Goal: Transaction & Acquisition: Purchase product/service

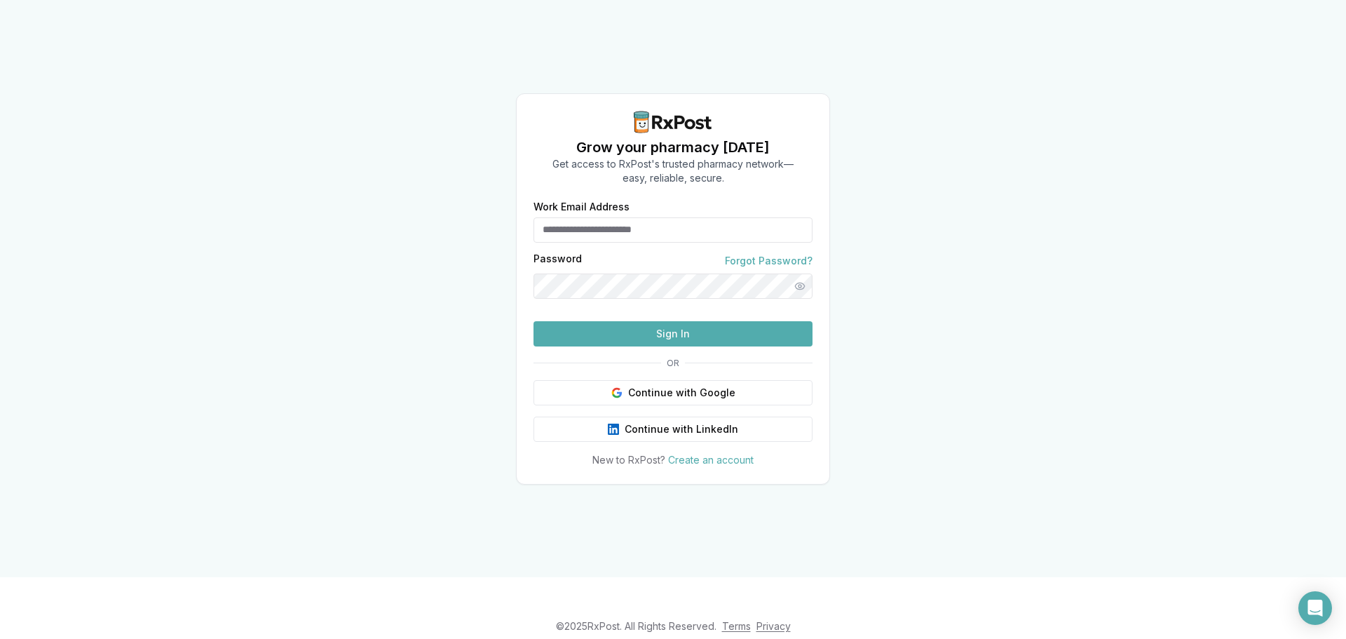
type input "**********"
click at [624, 346] on button "Sign In" at bounding box center [673, 333] width 279 height 25
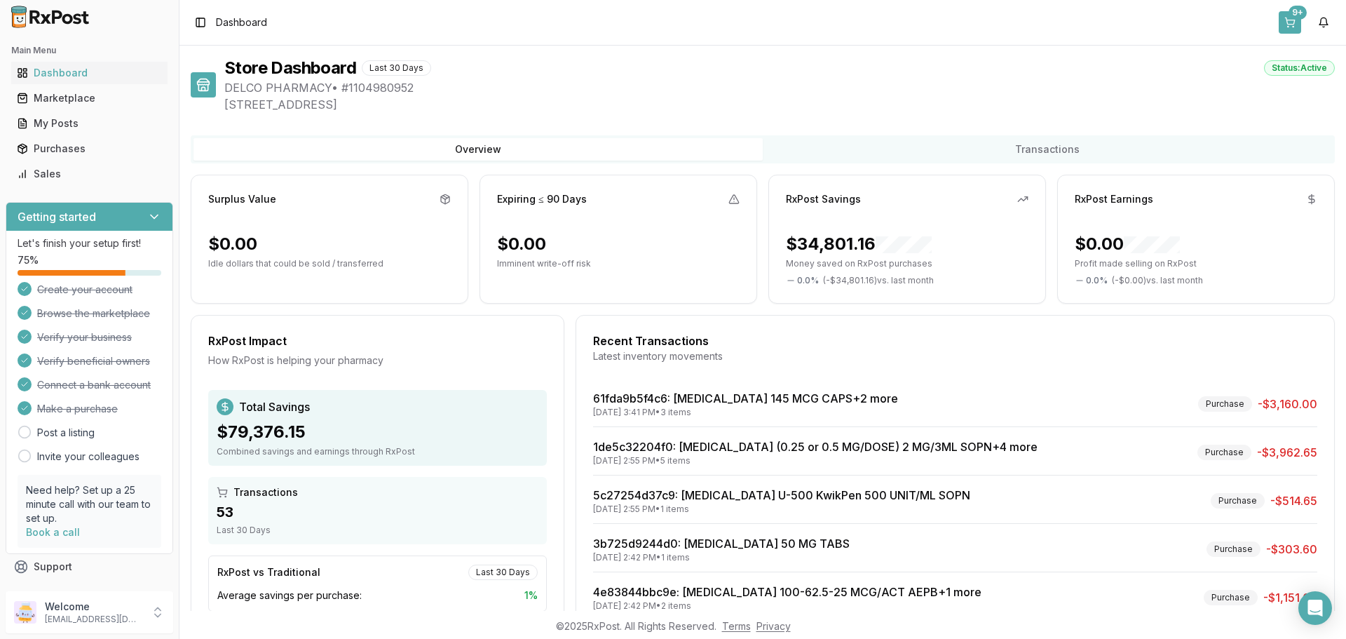
click at [1285, 27] on button "9+" at bounding box center [1290, 22] width 22 height 22
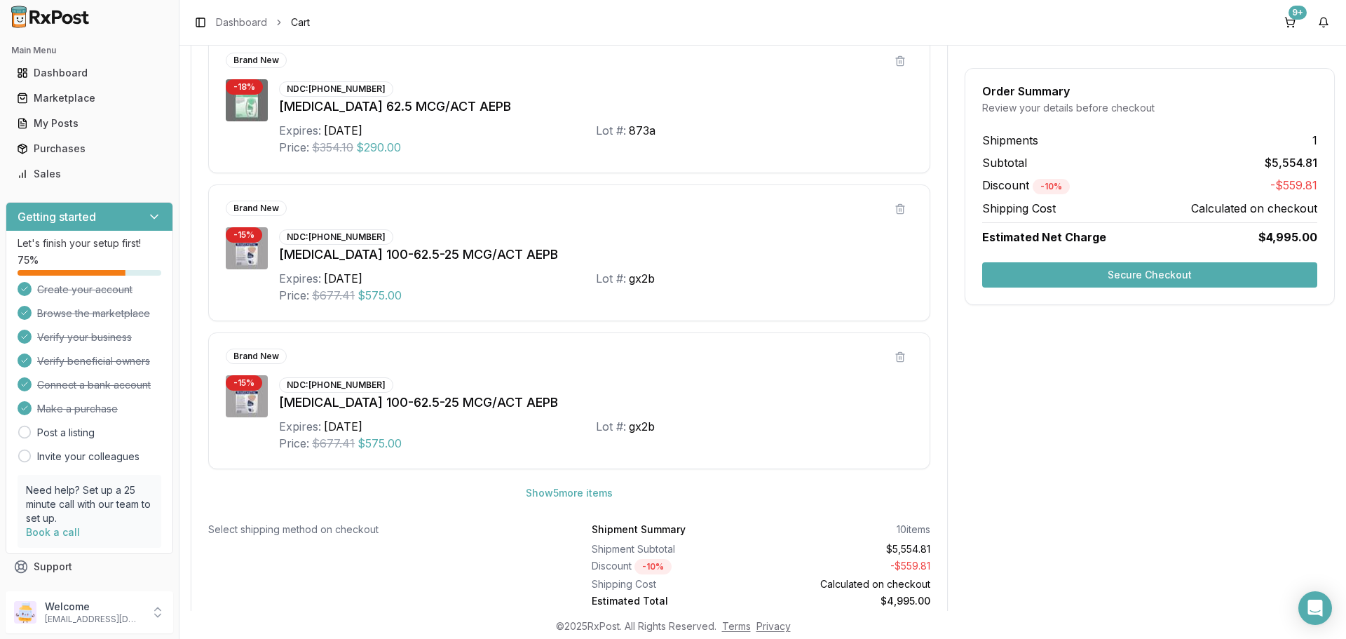
scroll to position [685, 0]
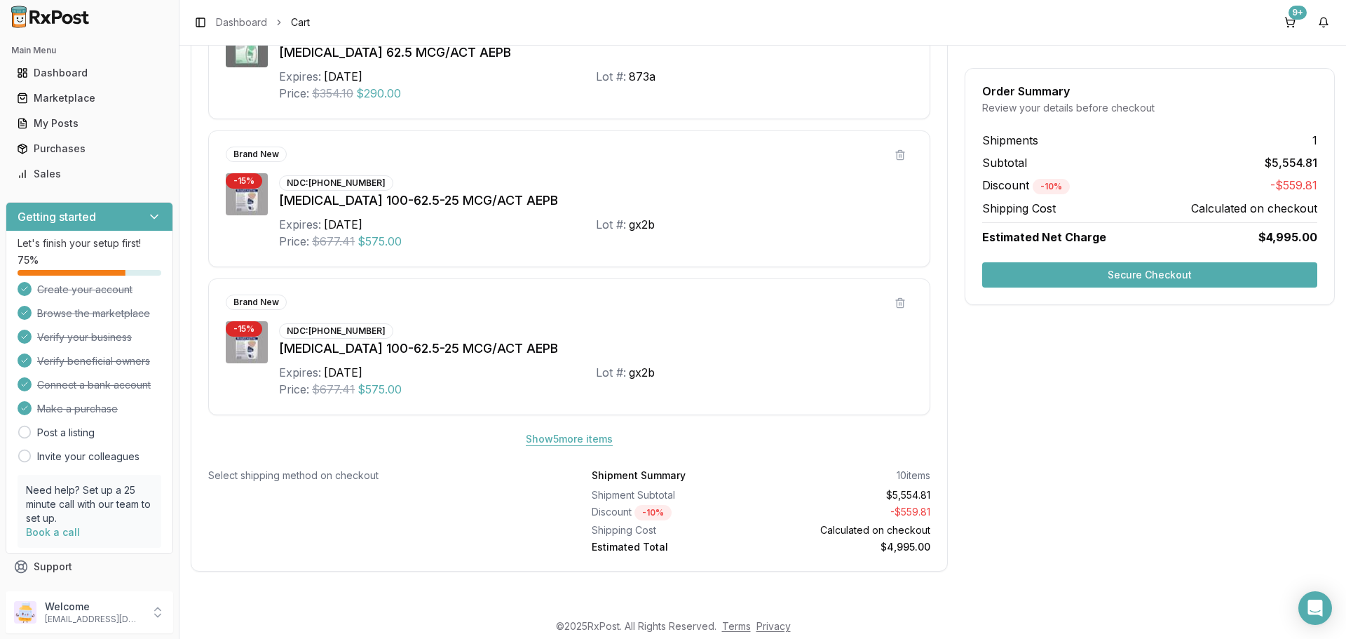
click at [538, 440] on button "Show 5 more item s" at bounding box center [569, 438] width 109 height 25
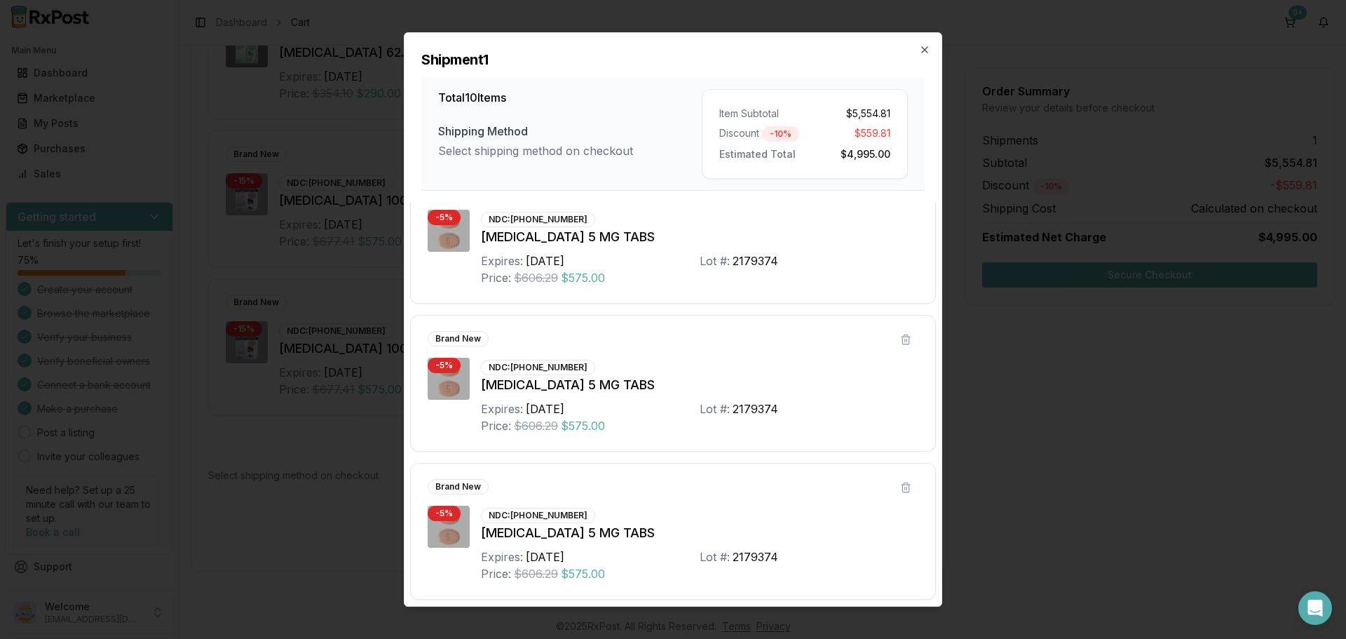
scroll to position [1075, 0]
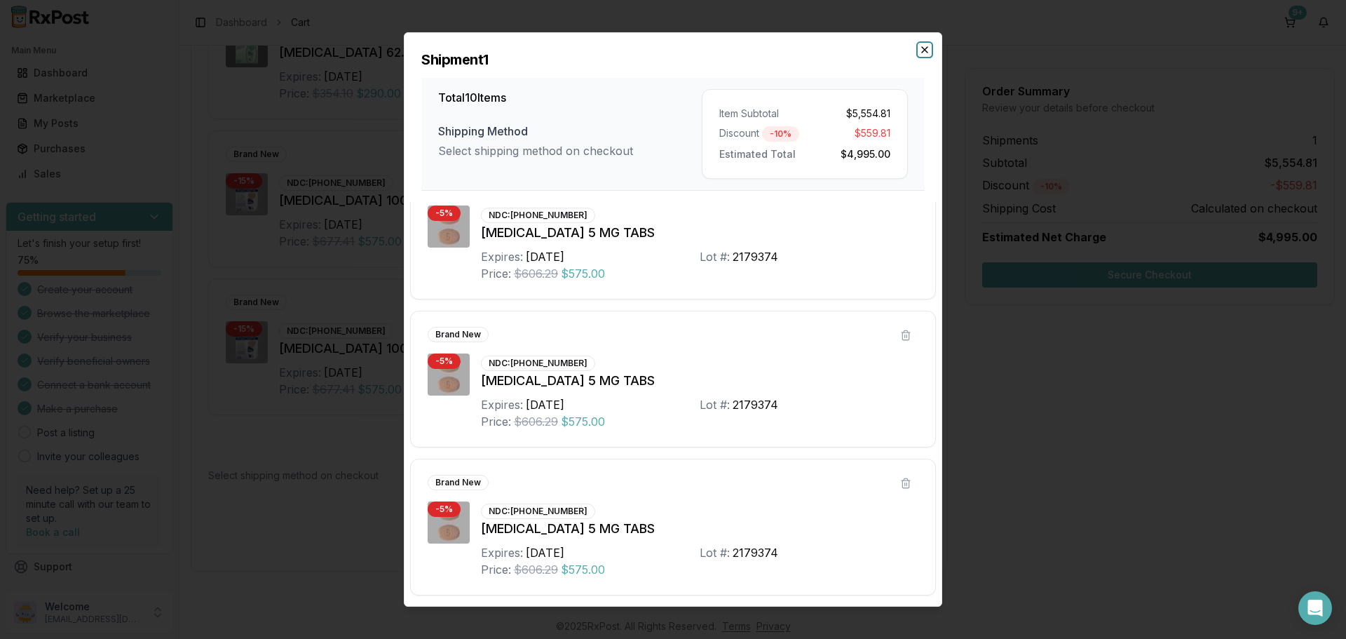
click at [924, 50] on icon "button" at bounding box center [925, 50] width 6 height 6
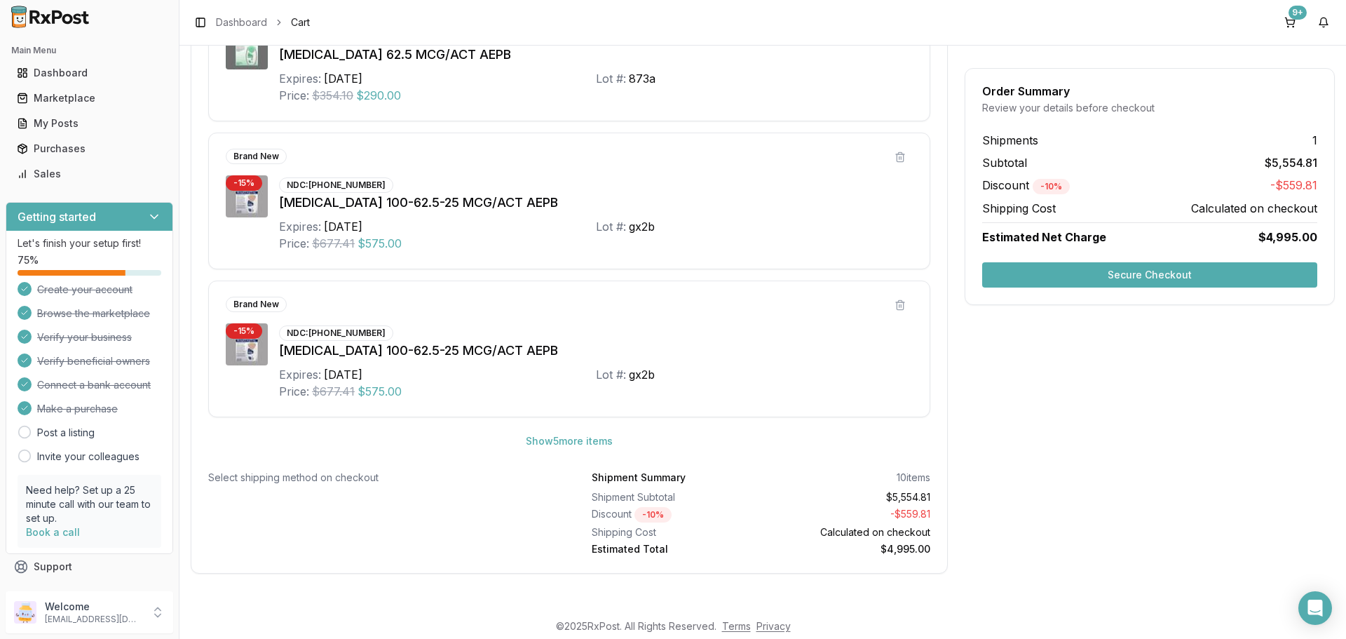
scroll to position [685, 0]
click at [572, 435] on button "Show 5 more item s" at bounding box center [569, 438] width 109 height 25
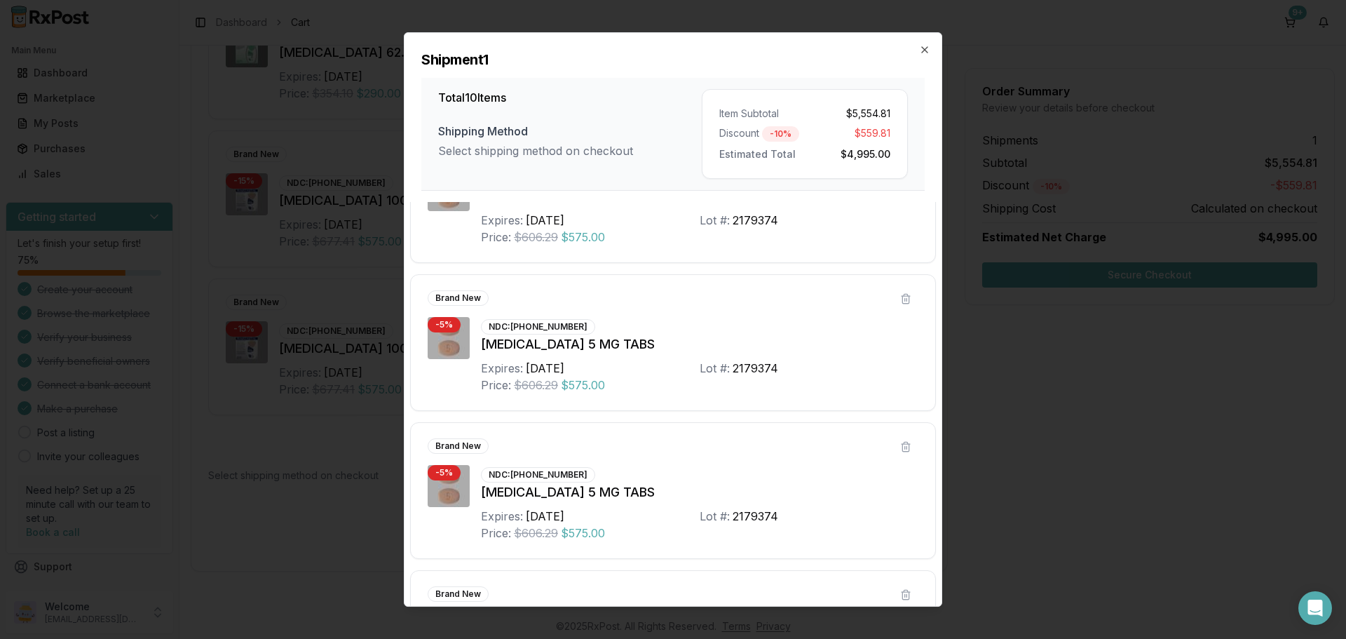
scroll to position [1075, 0]
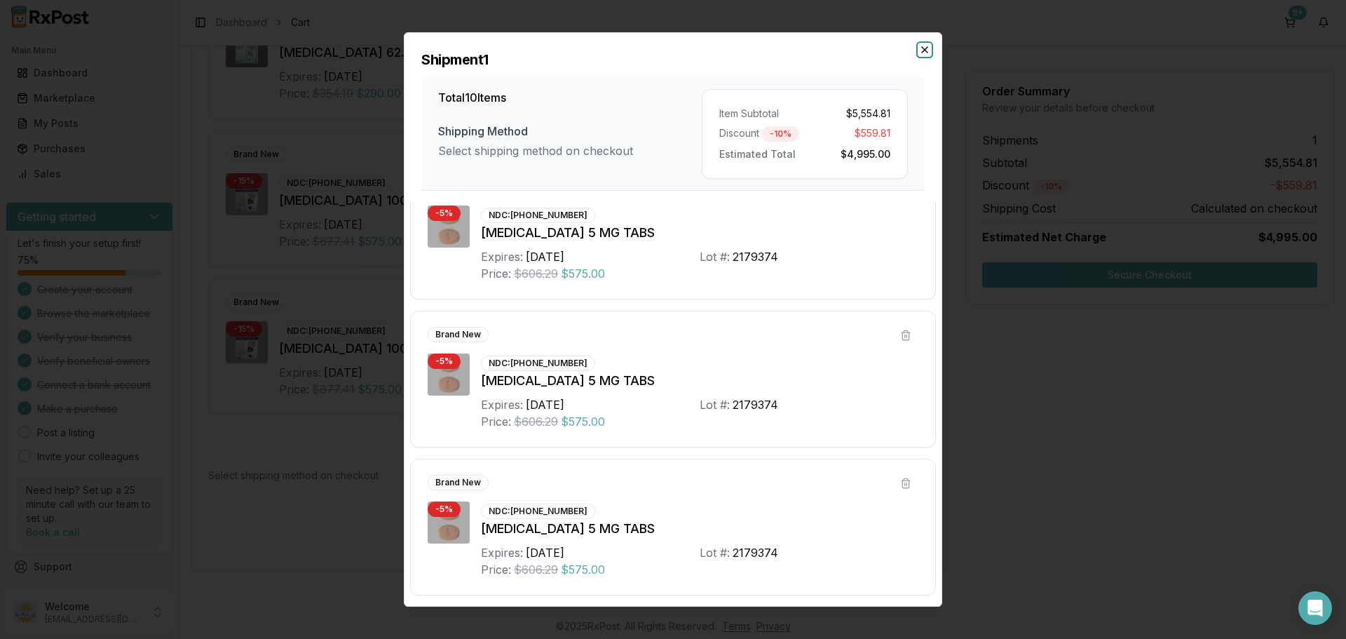
click at [925, 50] on icon "button" at bounding box center [925, 50] width 6 height 6
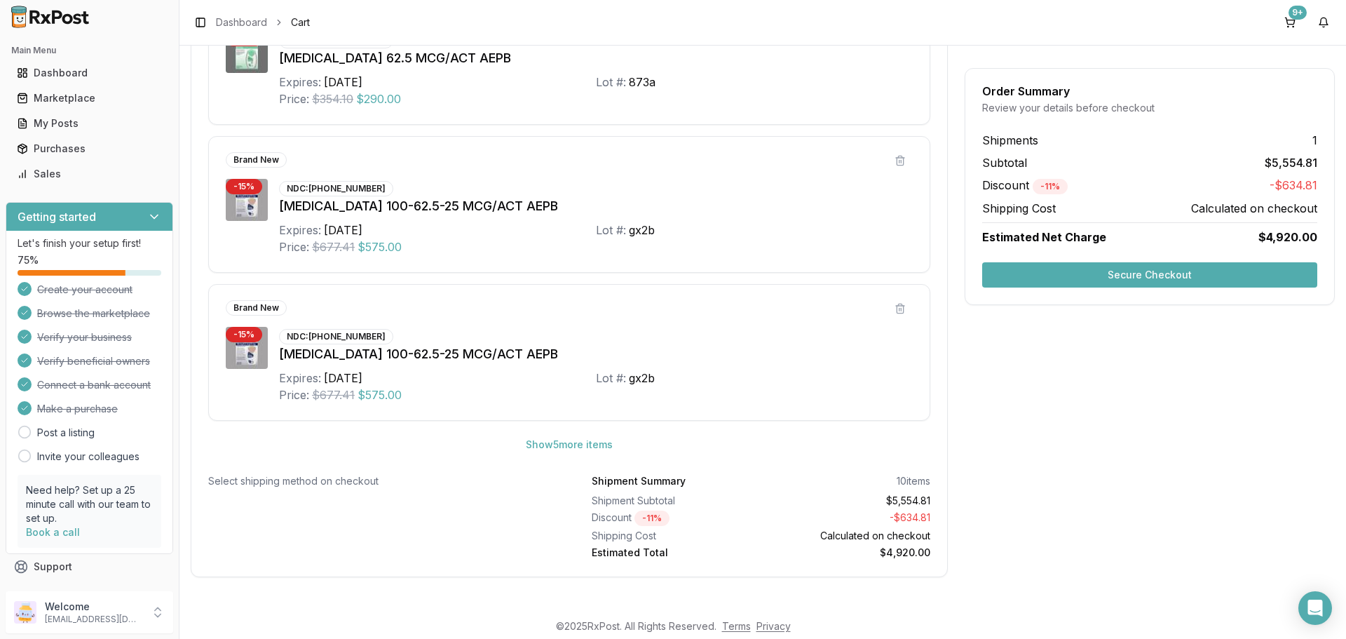
scroll to position [685, 0]
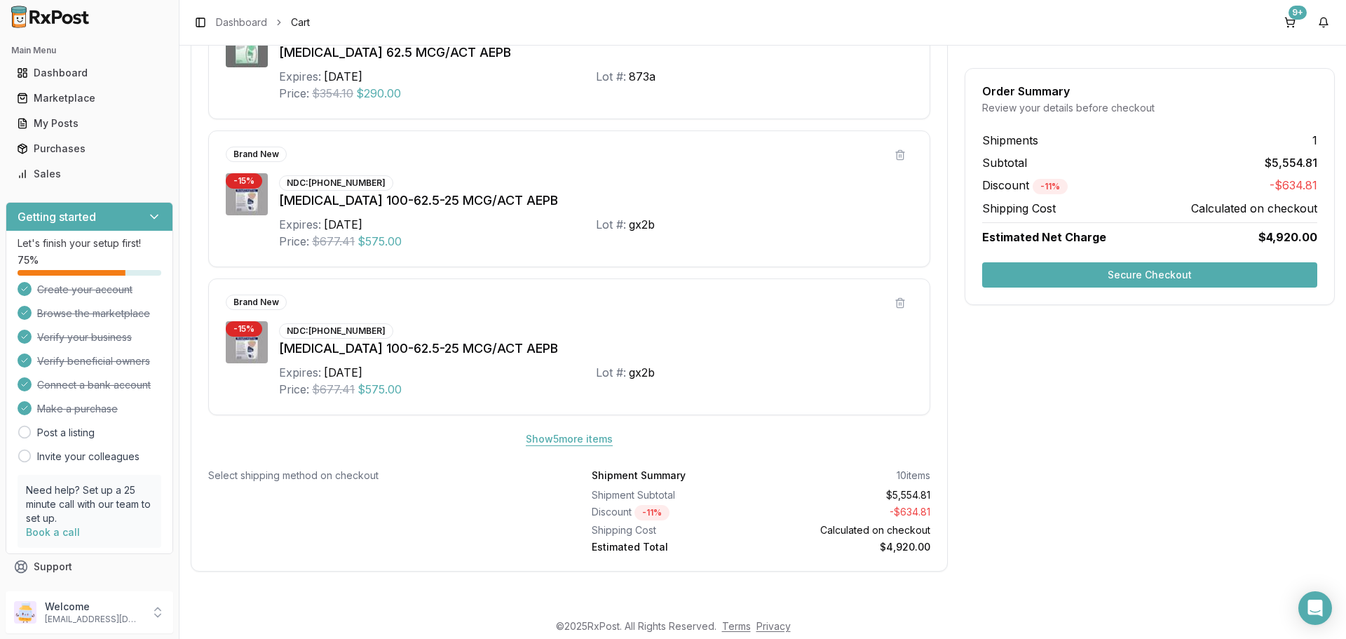
click at [571, 444] on button "Show 5 more item s" at bounding box center [569, 438] width 109 height 25
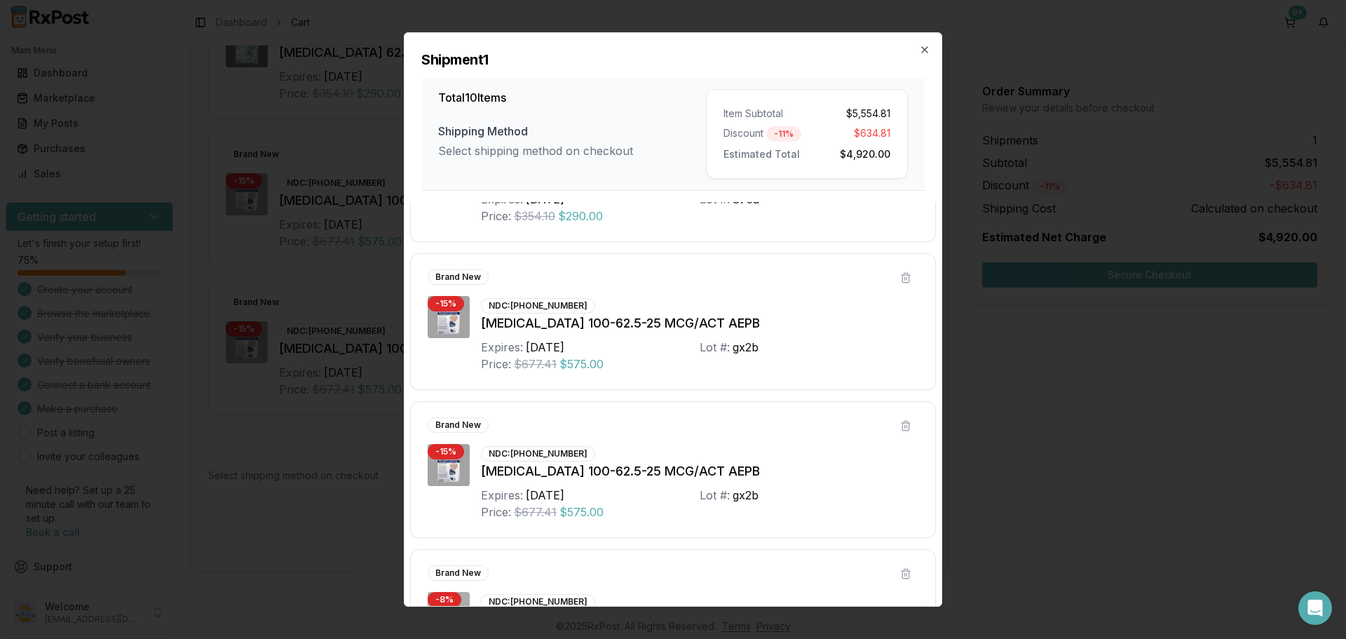
scroll to position [561, 0]
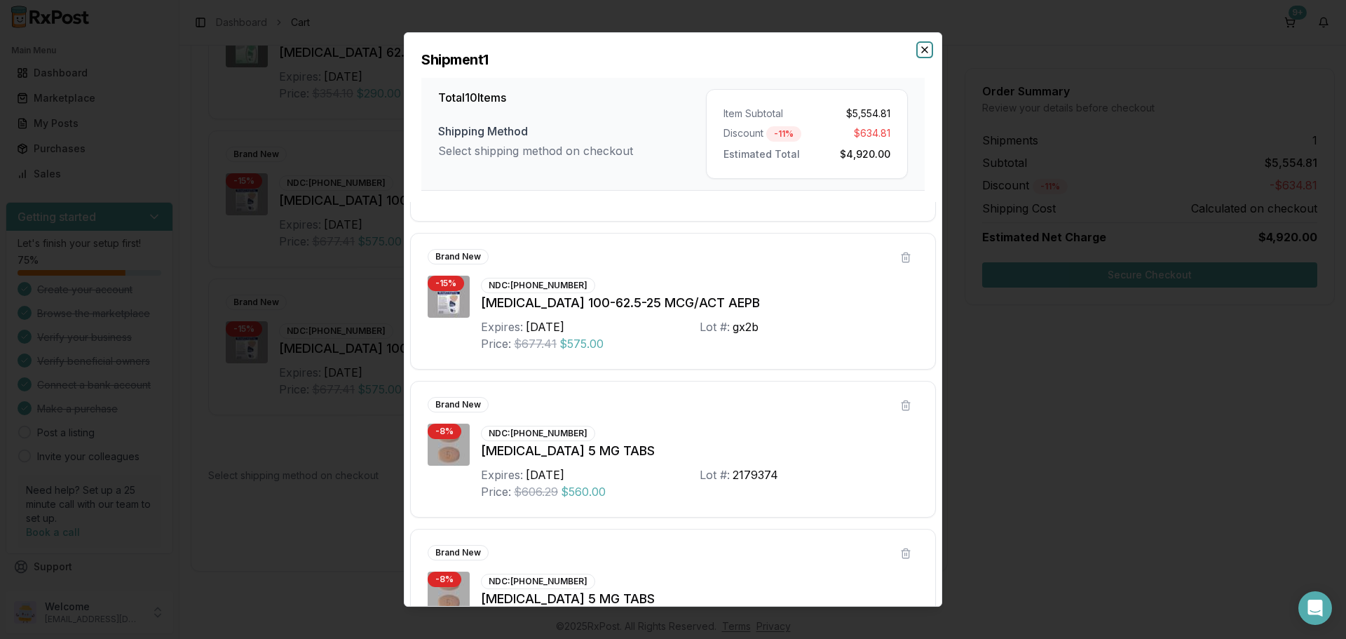
click at [921, 50] on icon "button" at bounding box center [924, 49] width 11 height 11
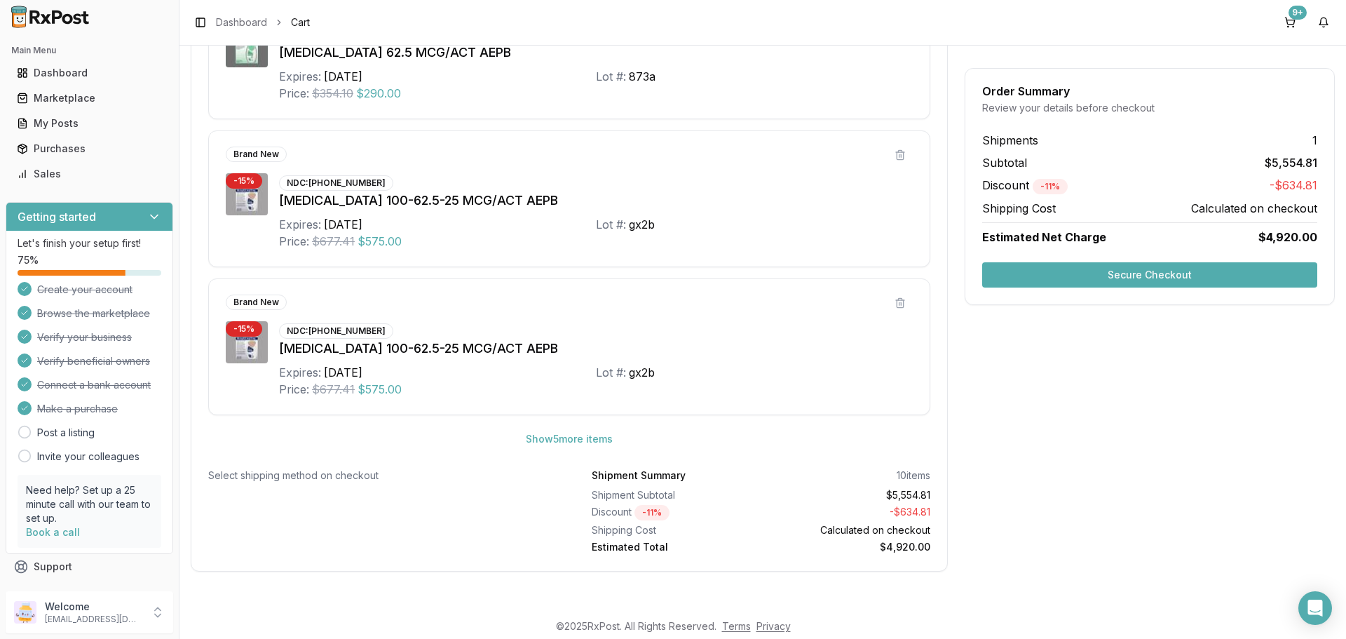
click at [1058, 276] on button "Secure Checkout" at bounding box center [1149, 274] width 335 height 25
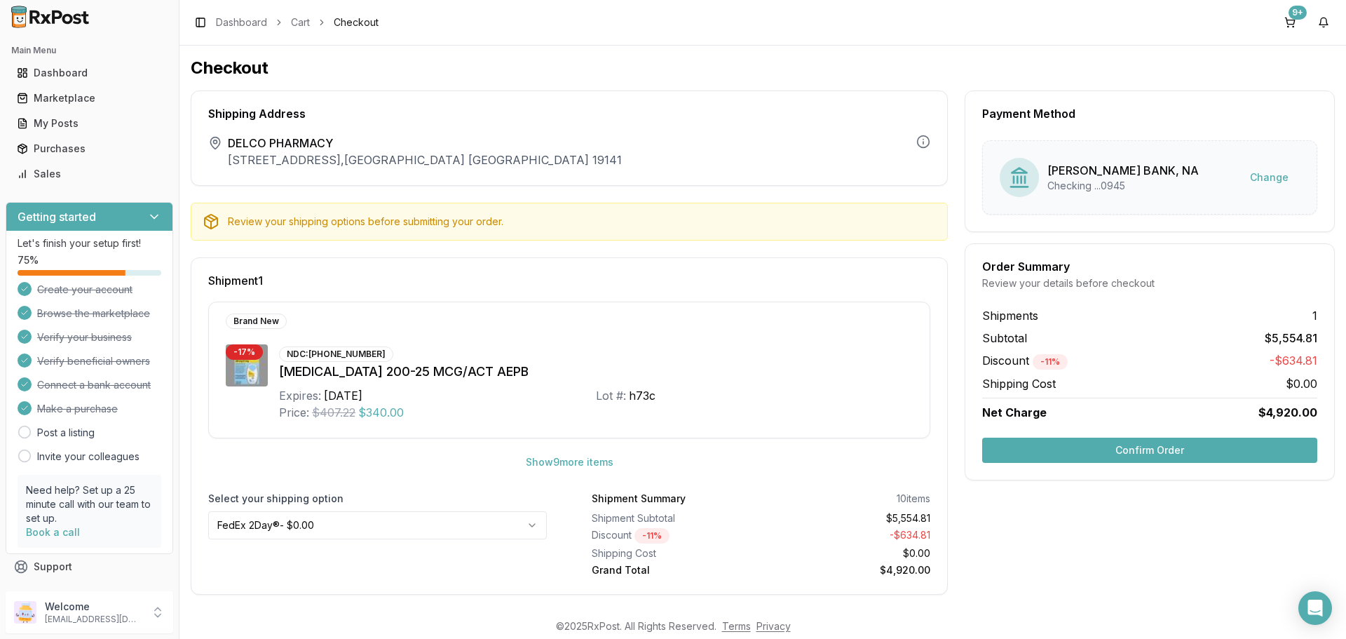
click at [1132, 454] on button "Confirm Order" at bounding box center [1149, 449] width 335 height 25
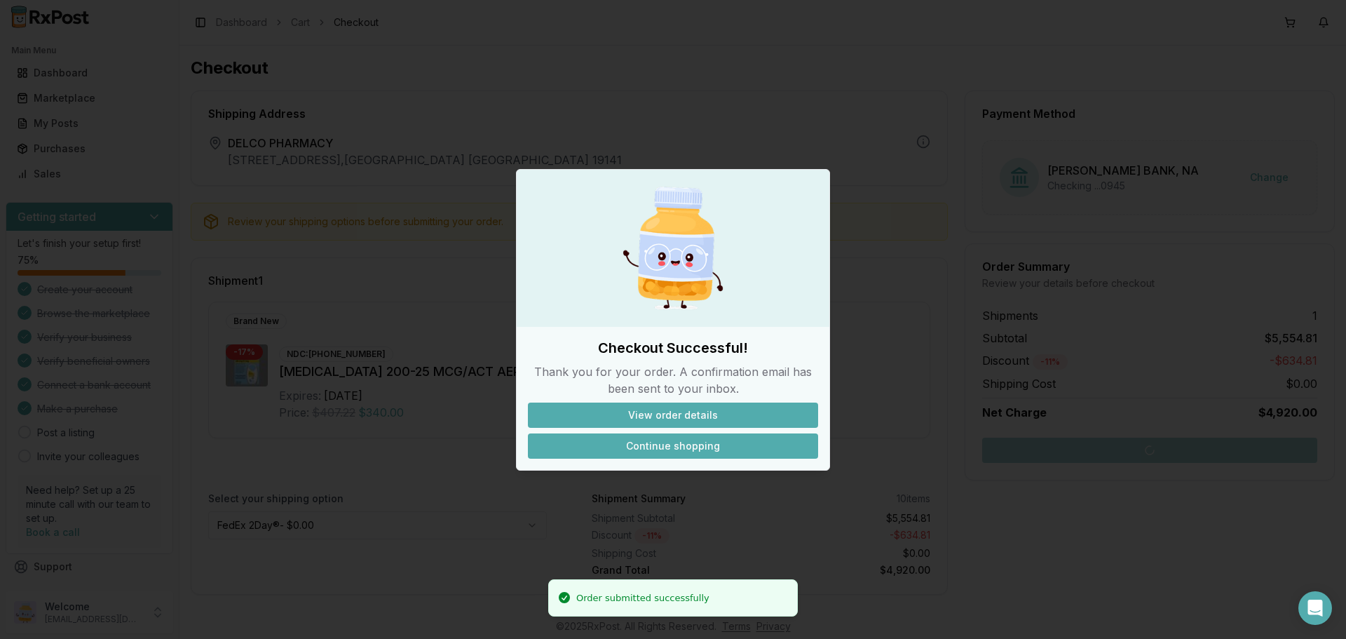
click at [667, 449] on button "Continue shopping" at bounding box center [673, 445] width 290 height 25
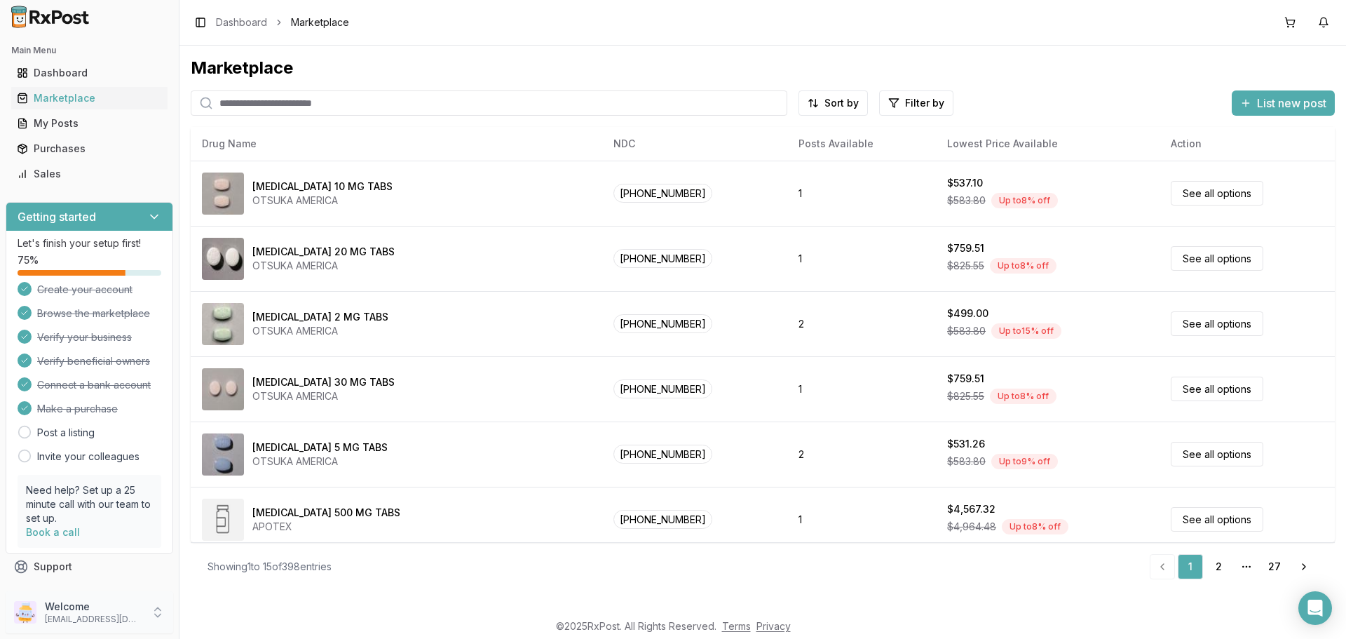
click at [170, 618] on div "Welcome delcopharmacyrx@gmail.com" at bounding box center [90, 612] width 168 height 42
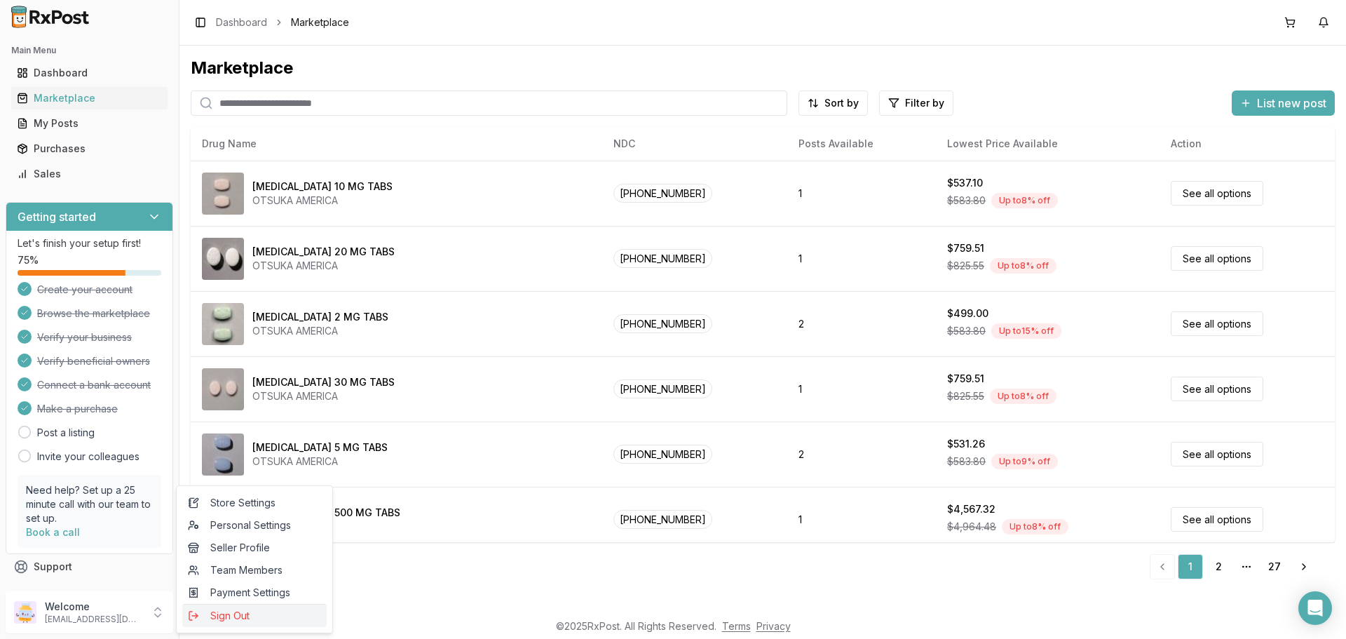
drag, startPoint x: 227, startPoint y: 620, endPoint x: 262, endPoint y: 610, distance: 35.7
click at [228, 620] on span "Sign Out" at bounding box center [254, 616] width 133 height 14
